Goal: Navigation & Orientation: Find specific page/section

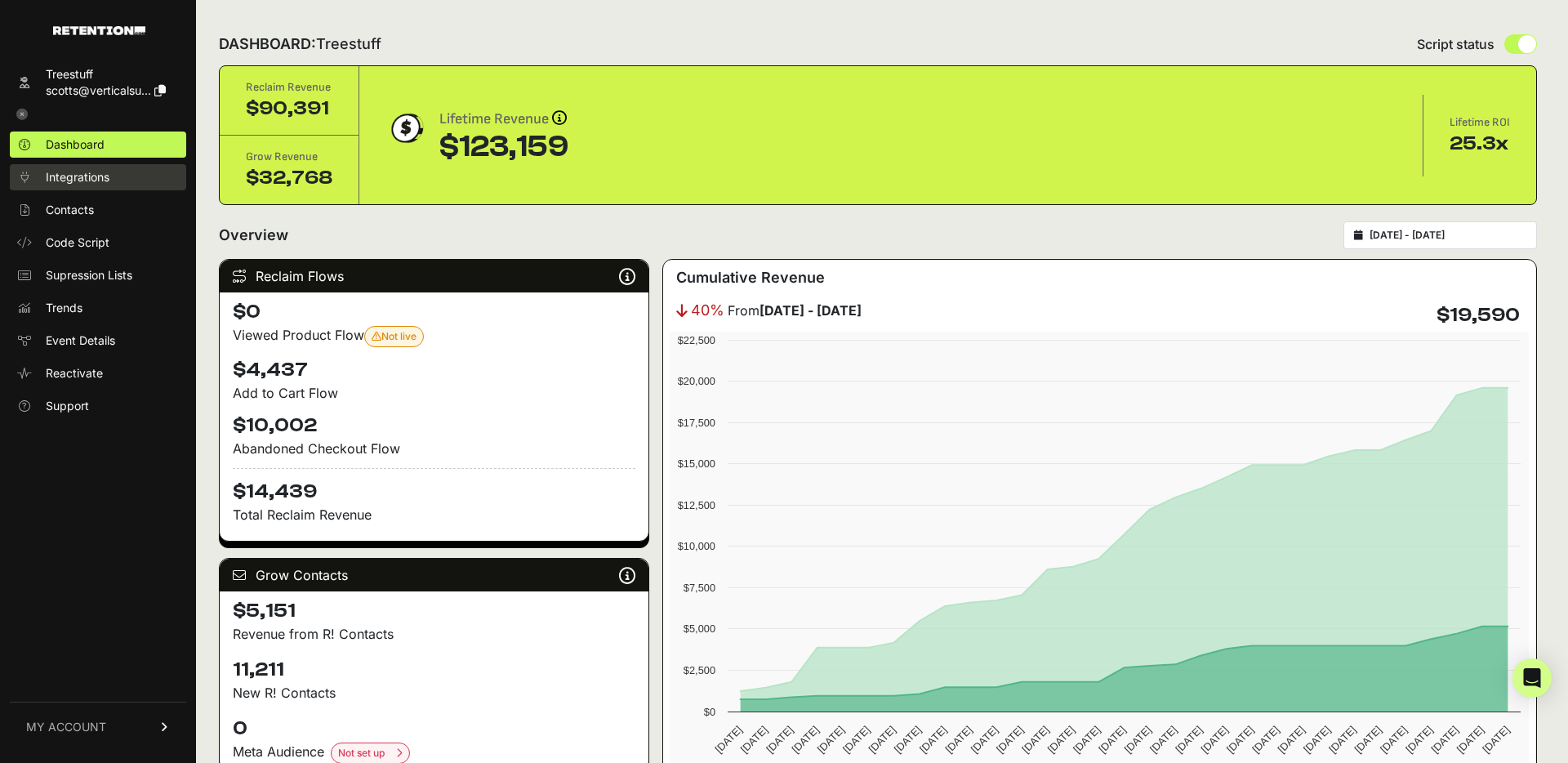
click at [101, 178] on span "Integrations" at bounding box center [78, 177] width 64 height 16
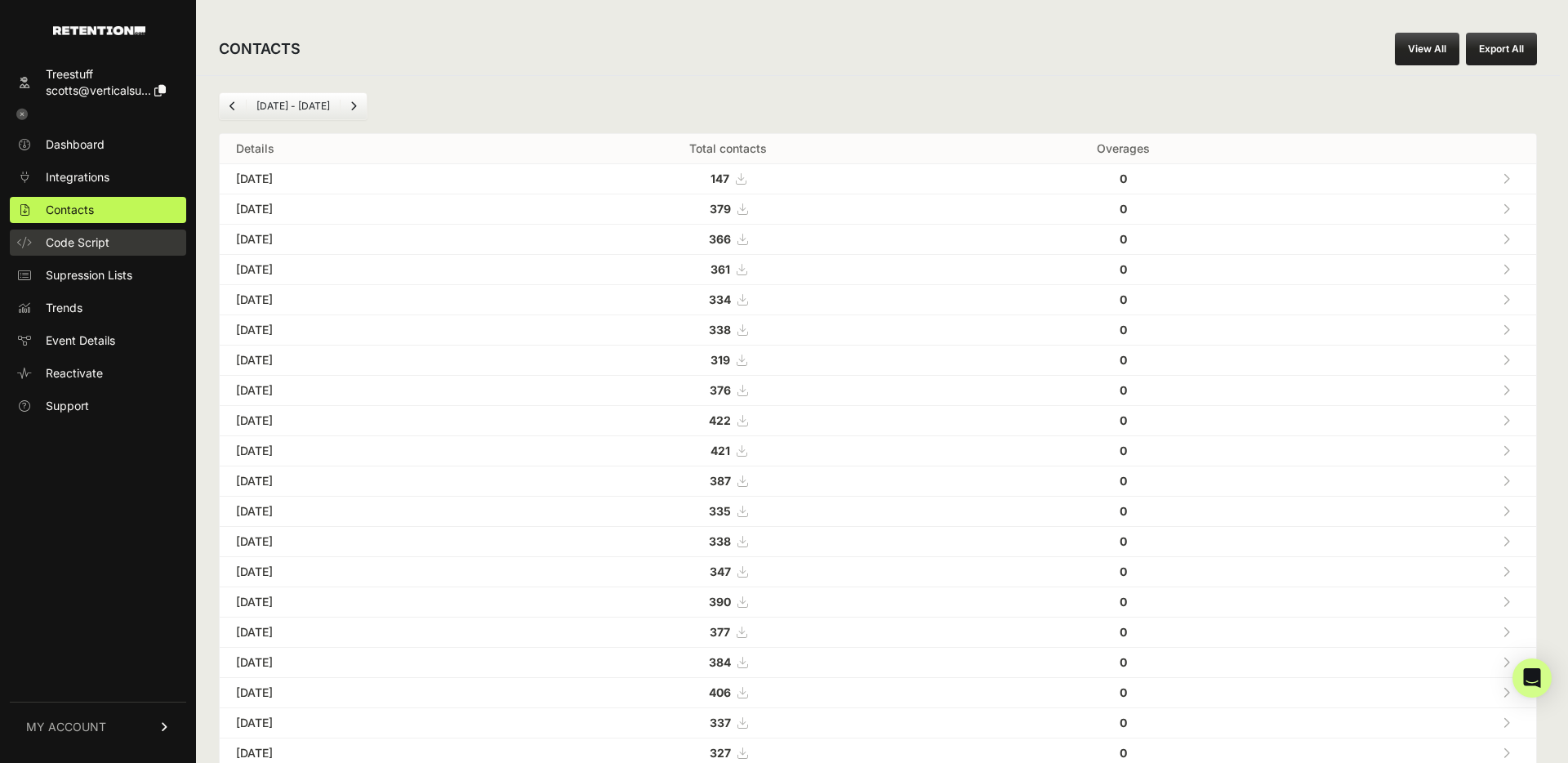
click at [102, 234] on span "Code Script" at bounding box center [78, 242] width 64 height 16
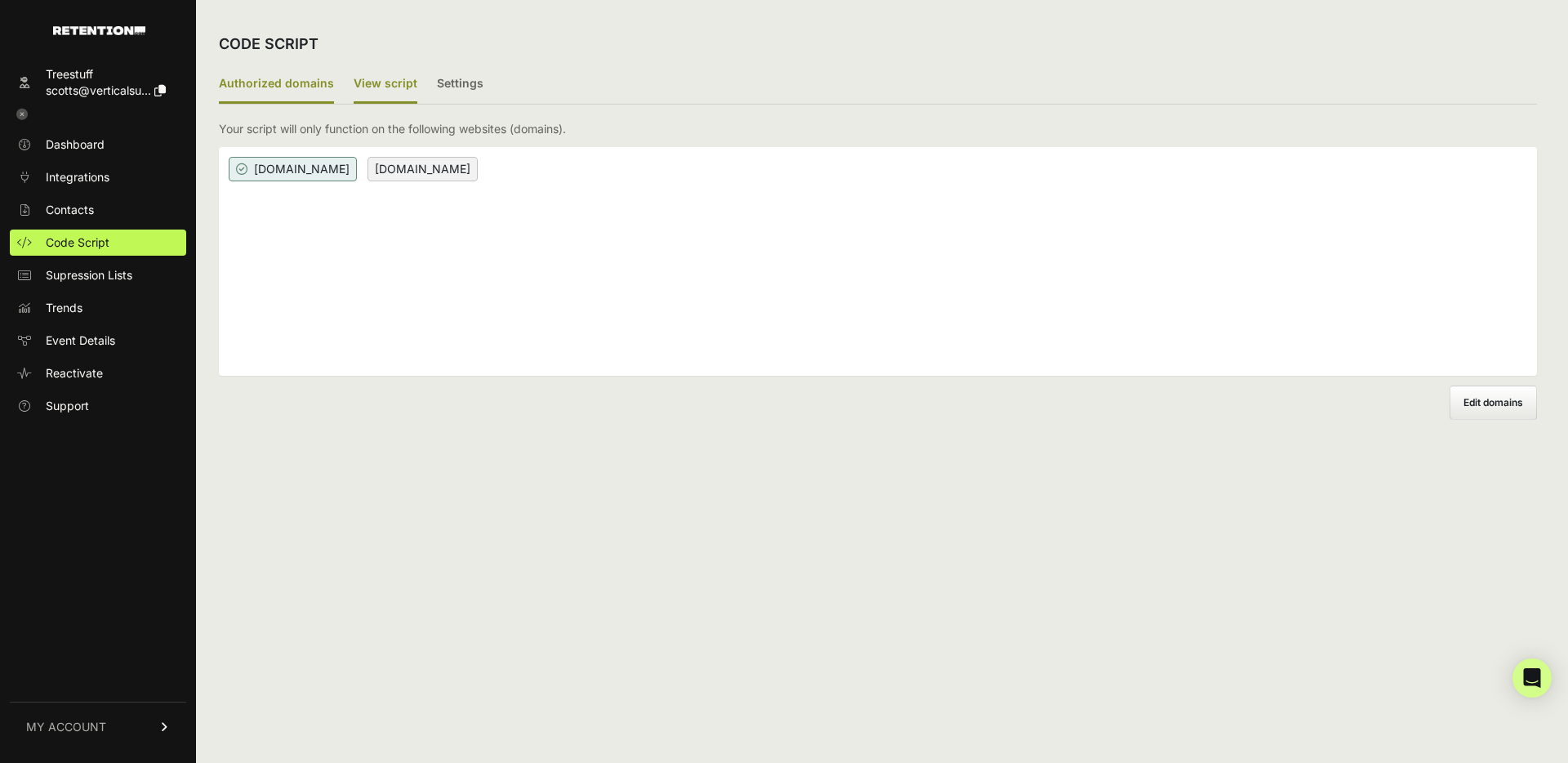
click at [393, 85] on label "View script" at bounding box center [386, 85] width 64 height 38
click at [0, 0] on input "View script" at bounding box center [0, 0] width 0 height 0
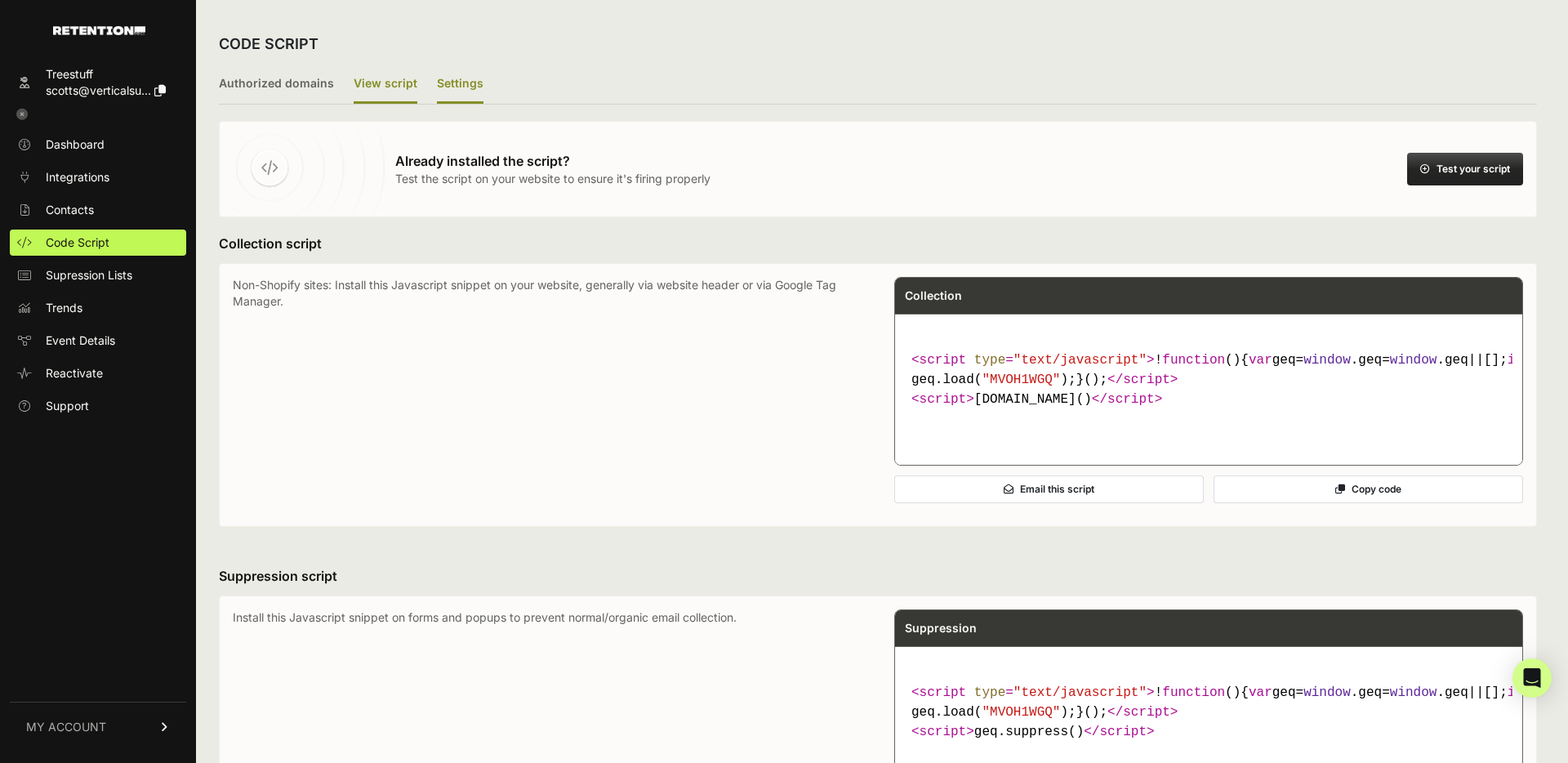
click at [459, 79] on label "Settings" at bounding box center [460, 85] width 47 height 38
click at [0, 0] on input "Settings" at bounding box center [0, 0] width 0 height 0
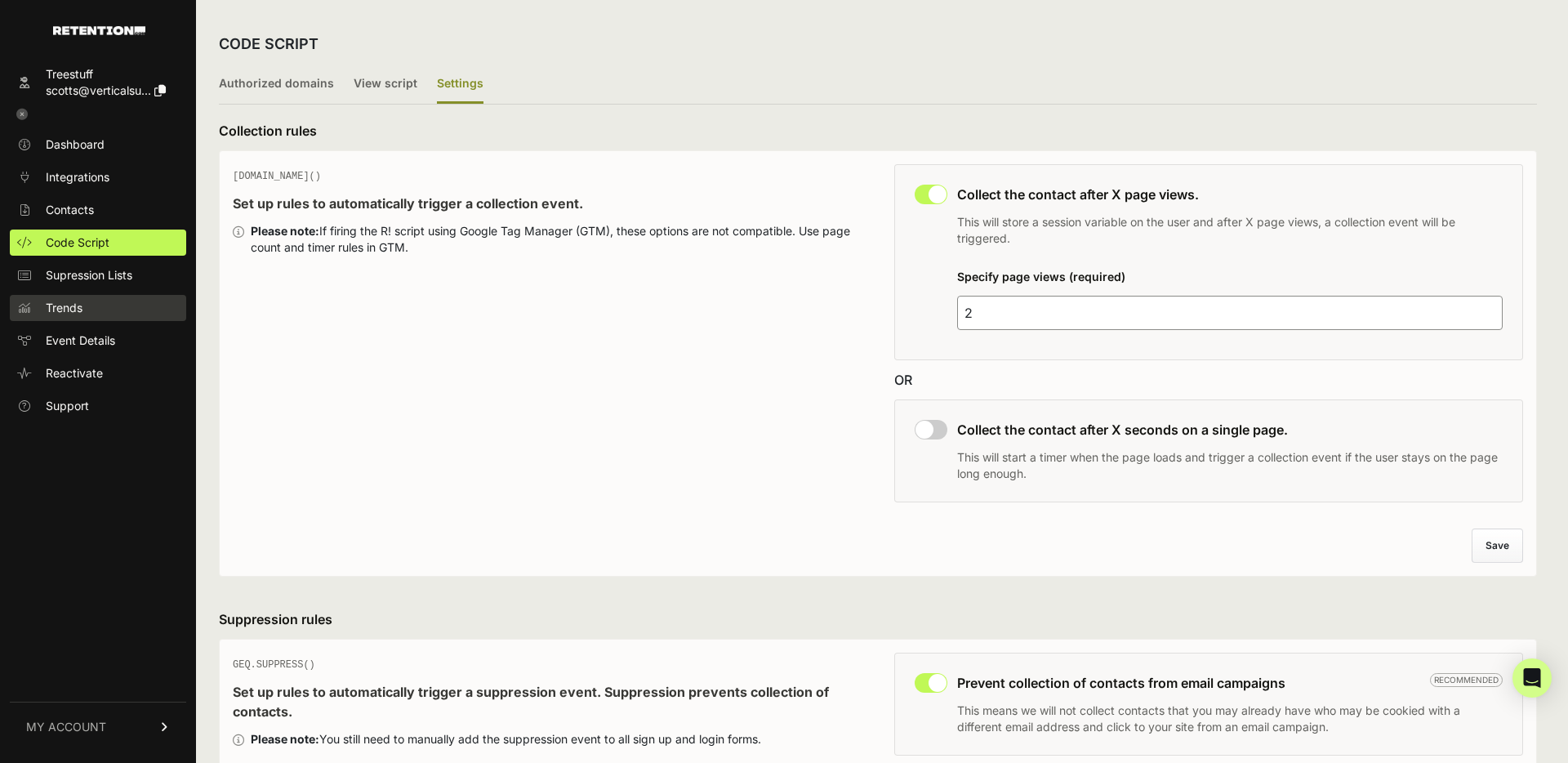
click at [82, 315] on span "Trends" at bounding box center [64, 307] width 37 height 16
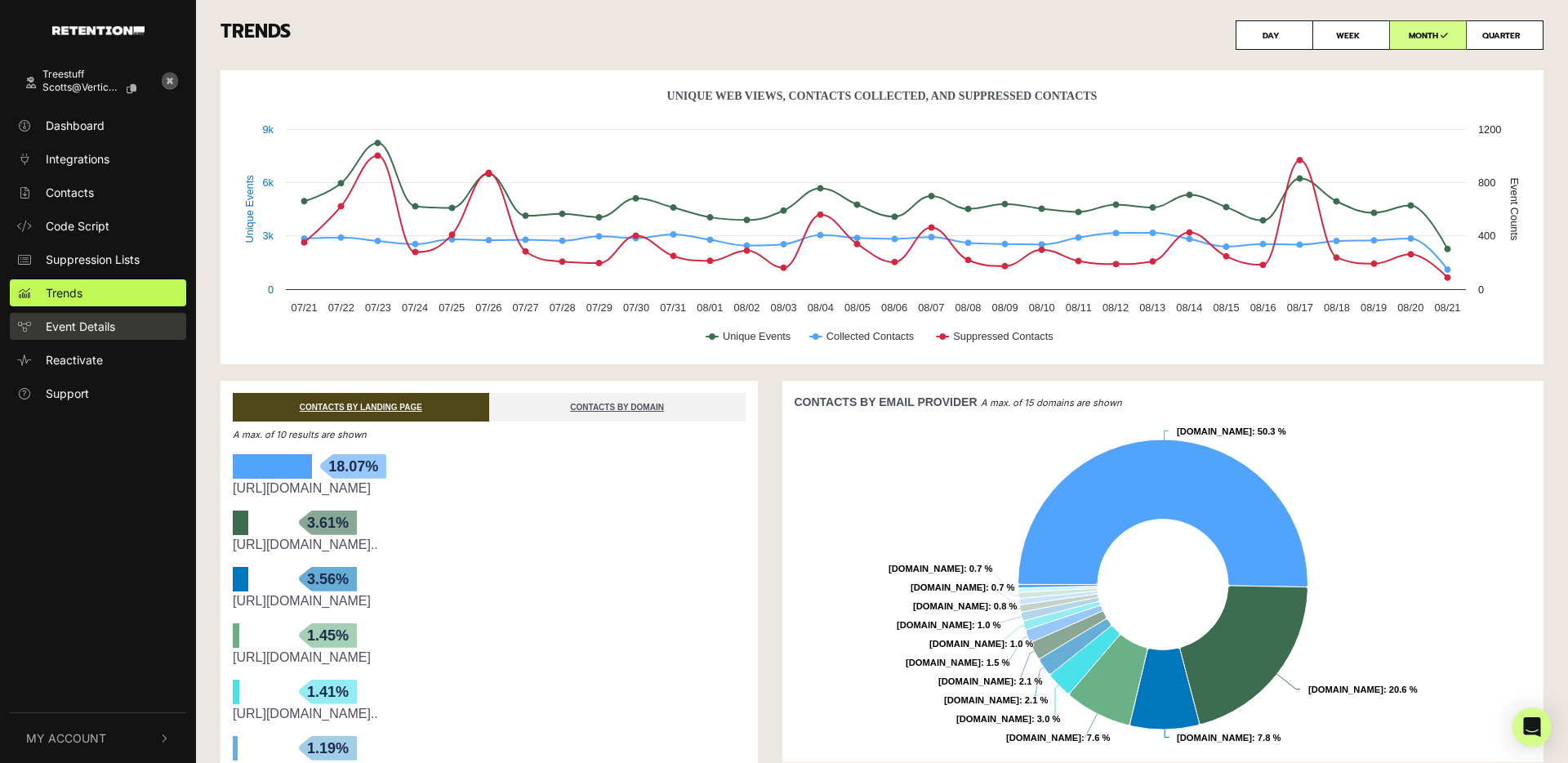
click at [106, 326] on span "Event Details" at bounding box center [81, 325] width 70 height 17
click at [121, 322] on link "Event Details" at bounding box center [98, 326] width 177 height 27
click at [122, 362] on link "Reactivate" at bounding box center [98, 359] width 177 height 27
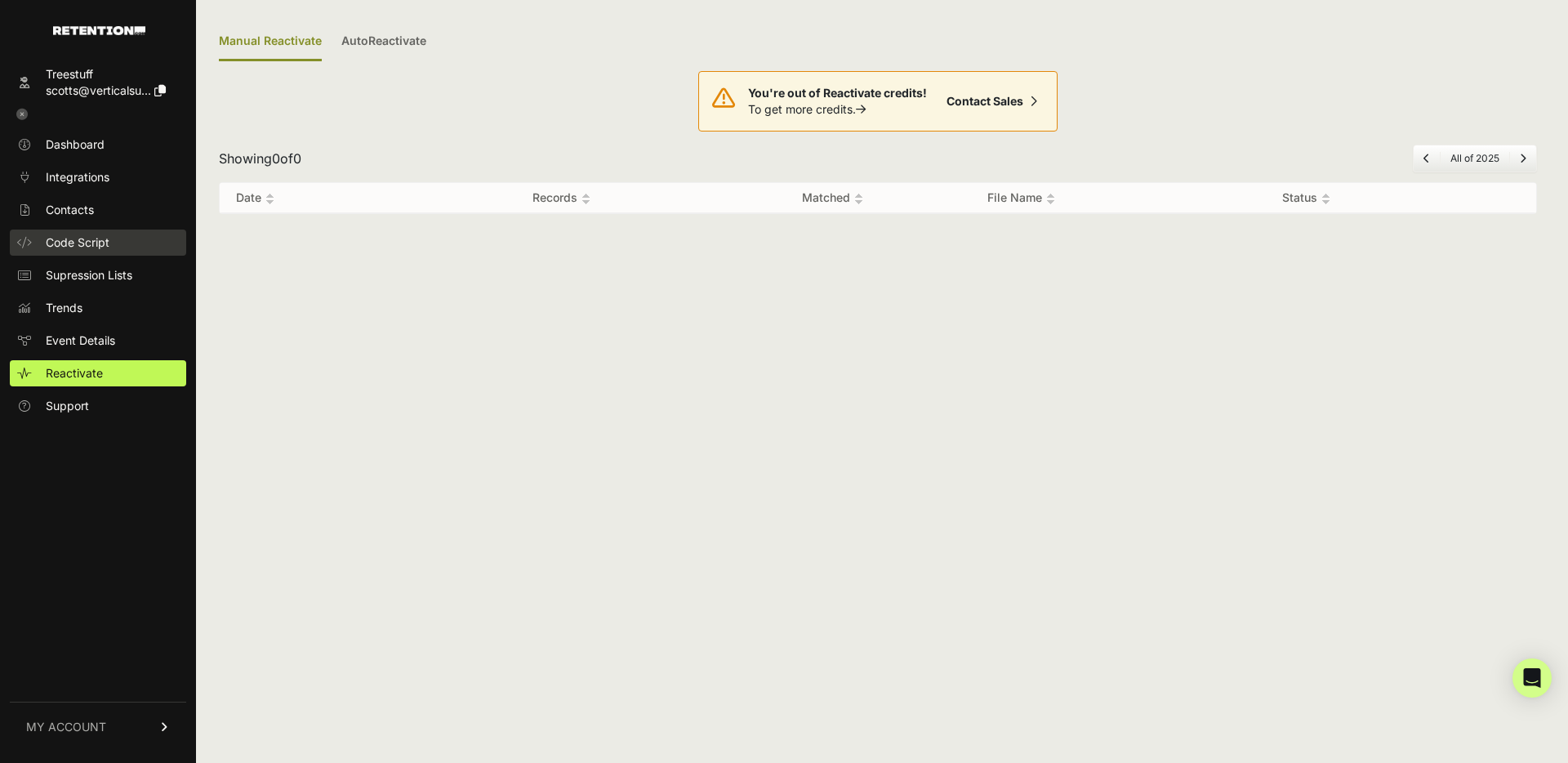
click at [114, 238] on link "Code Script" at bounding box center [98, 242] width 177 height 26
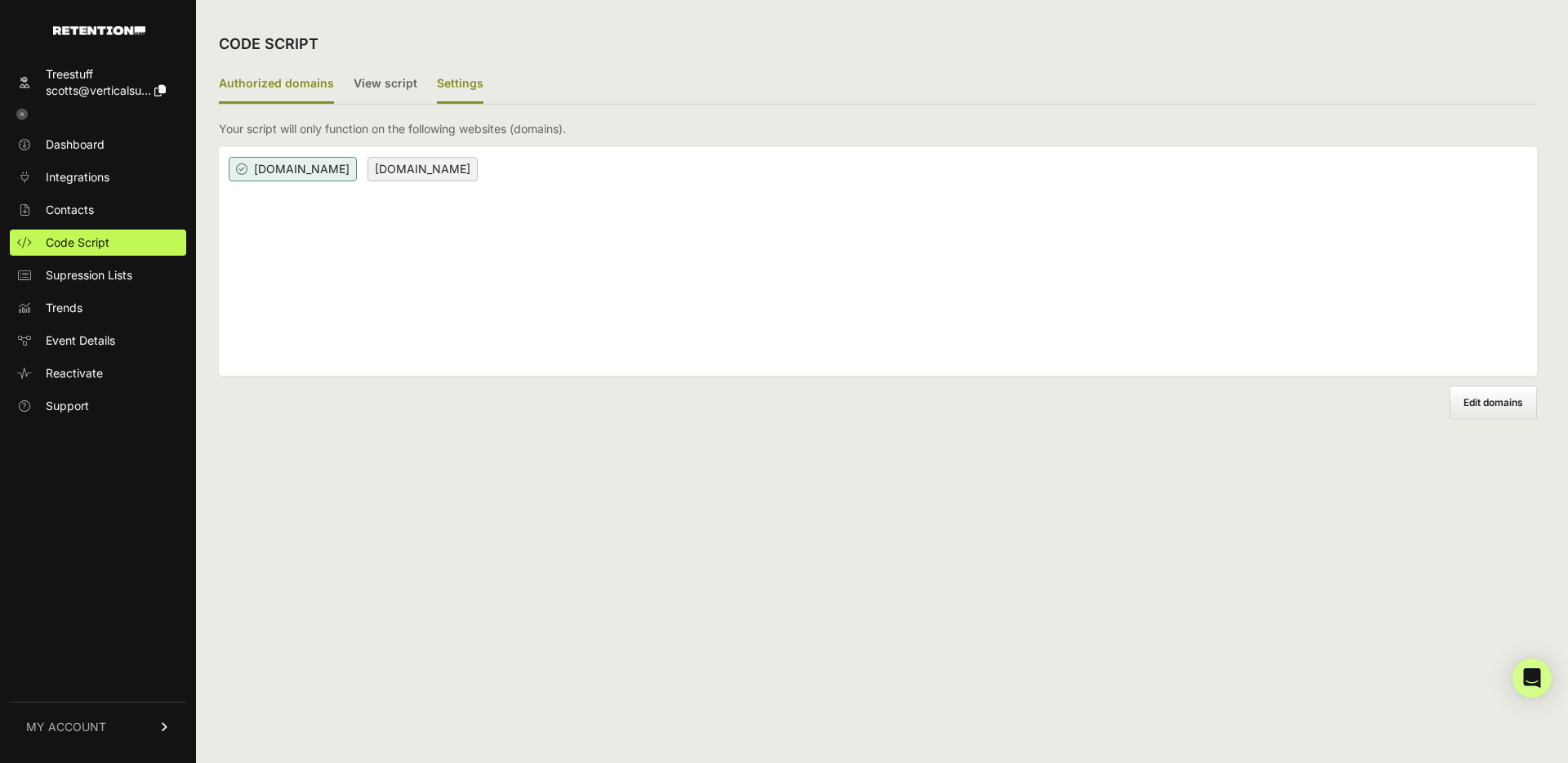
click at [453, 93] on label "Settings" at bounding box center [460, 85] width 47 height 38
click at [0, 0] on input "Settings" at bounding box center [0, 0] width 0 height 0
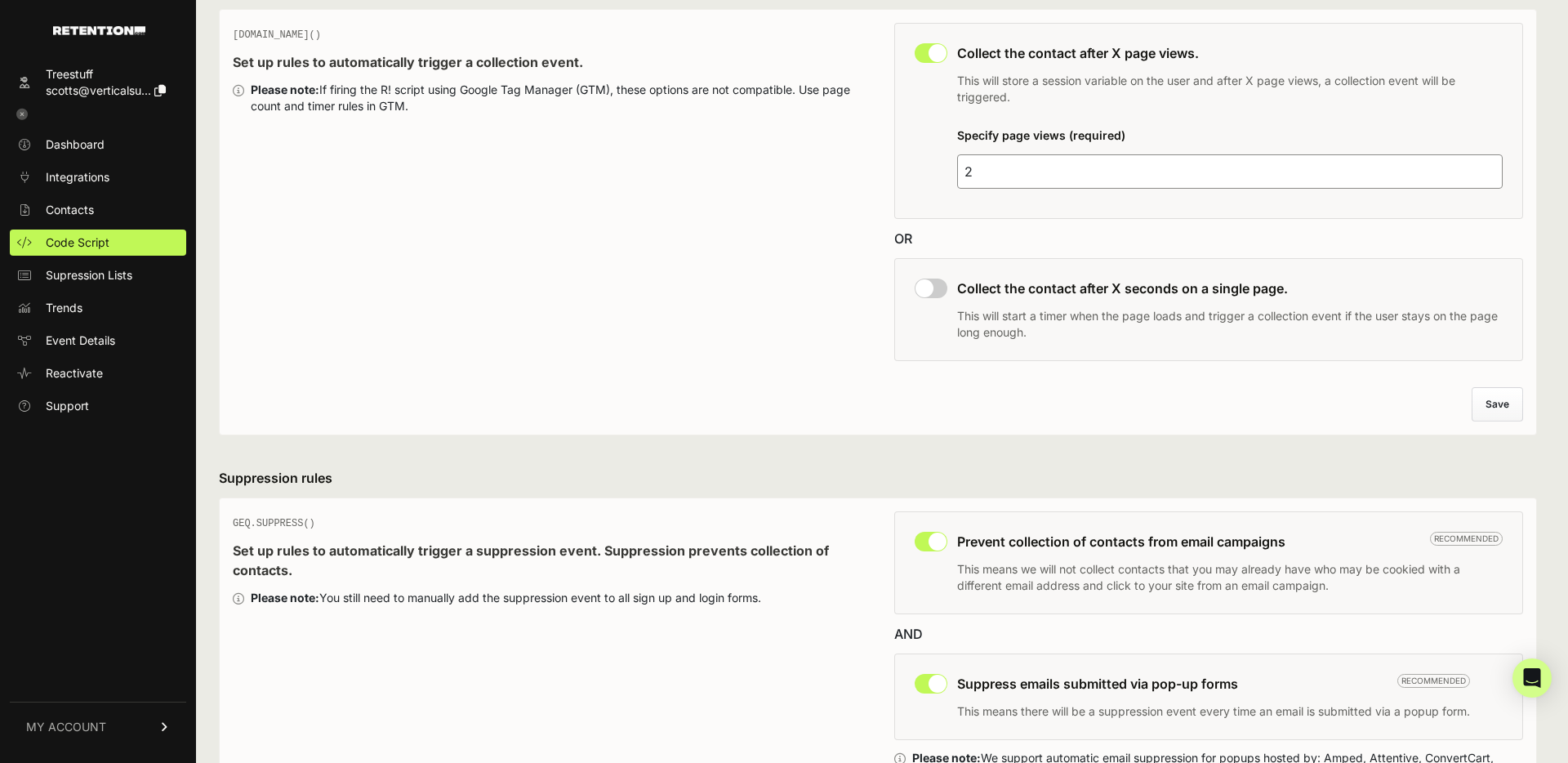
scroll to position [106, 0]
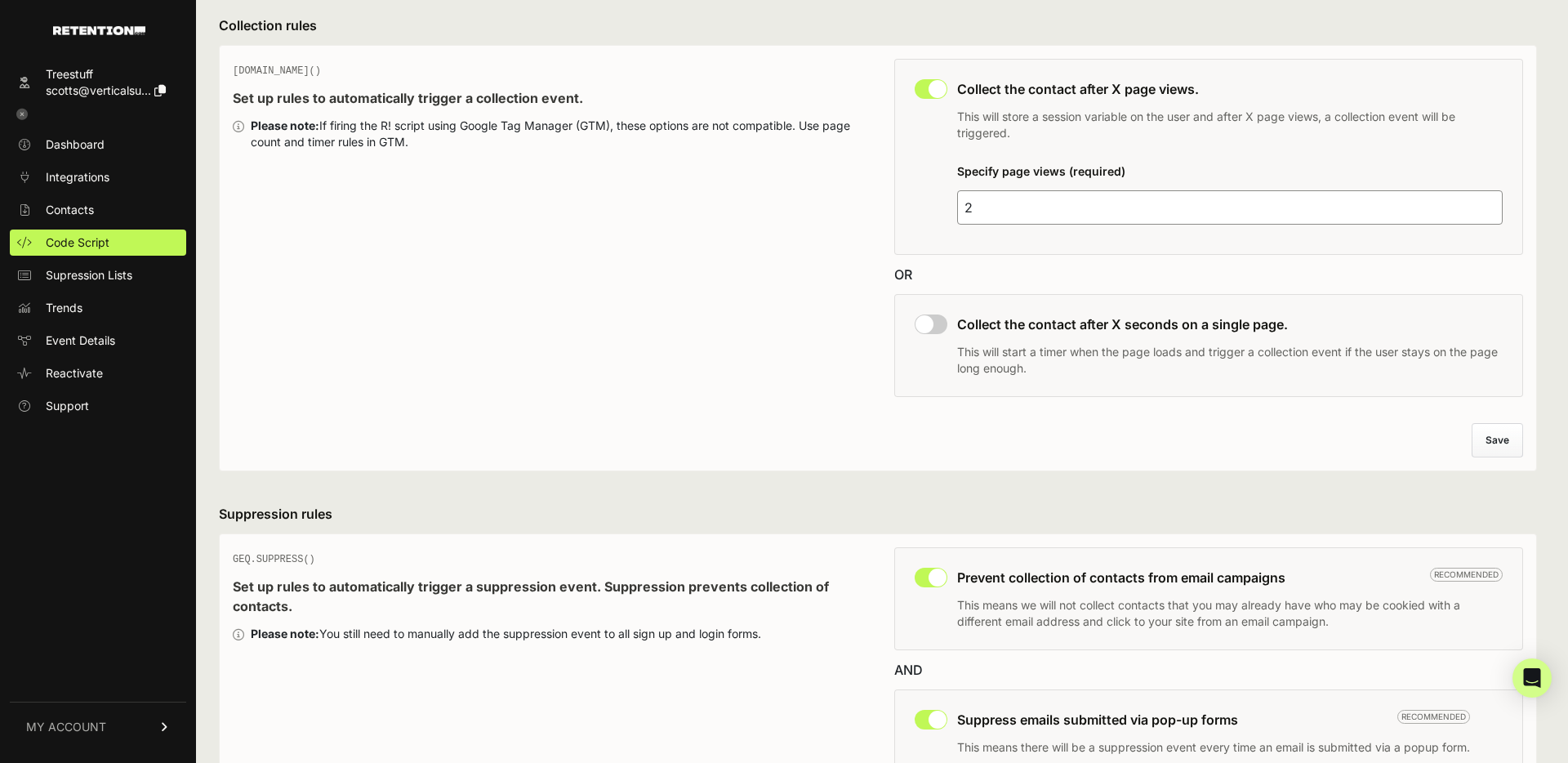
click at [68, 86] on span "scotts@verticalsu..." at bounding box center [99, 91] width 106 height 14
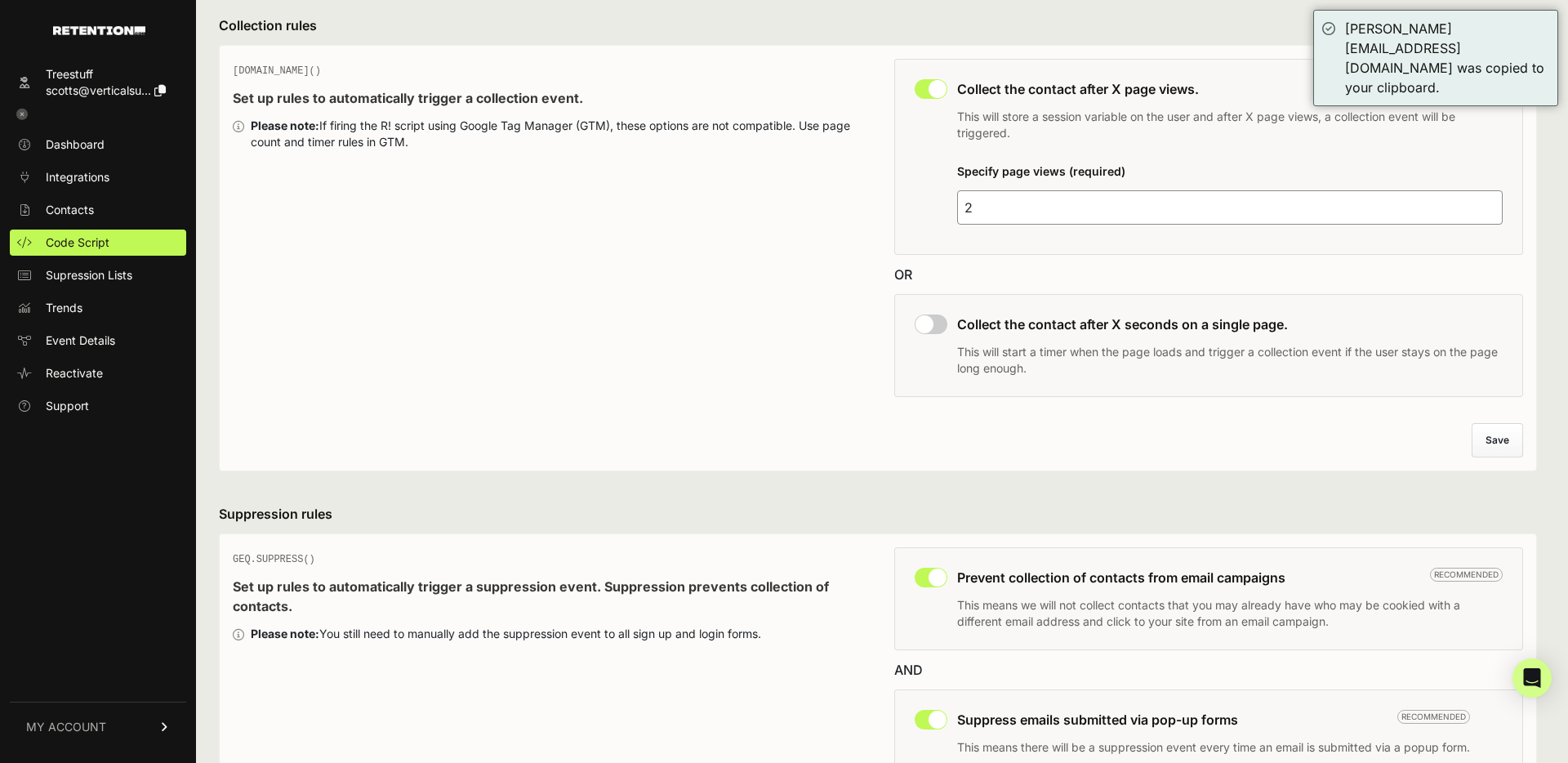
click at [20, 118] on icon at bounding box center [21, 114] width 11 height 11
